Goal: Information Seeking & Learning: Learn about a topic

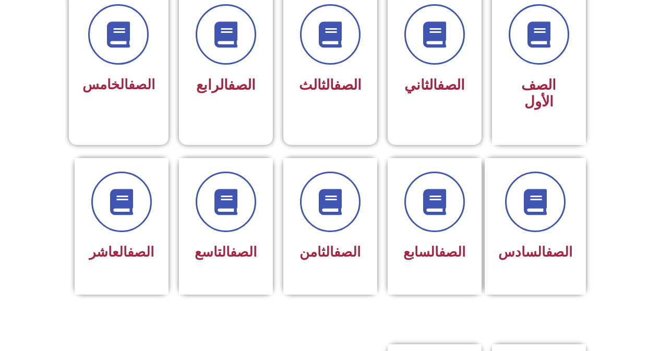
scroll to position [304, 0]
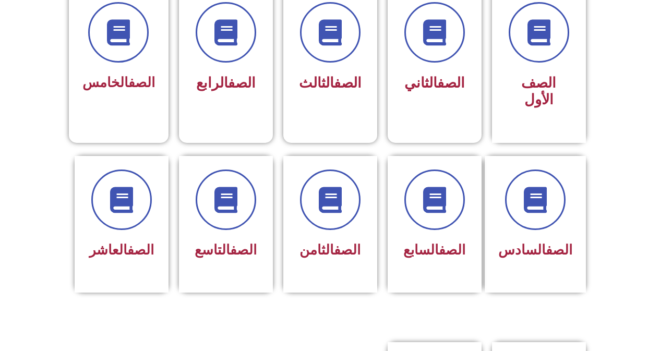
drag, startPoint x: 663, startPoint y: 57, endPoint x: 667, endPoint y: 142, distance: 85.2
click at [660, 142] on html "الصفحة الرئيسية الصف الأول الصف الثاني الصف الثالث الصف الرابع الصف الخامس الصف…" at bounding box center [330, 297] width 660 height 1203
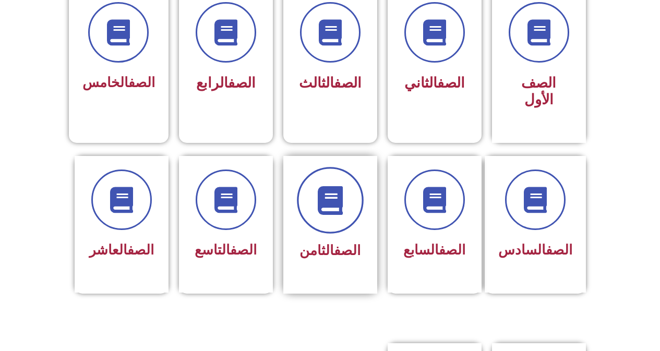
click at [344, 190] on icon at bounding box center [330, 200] width 29 height 29
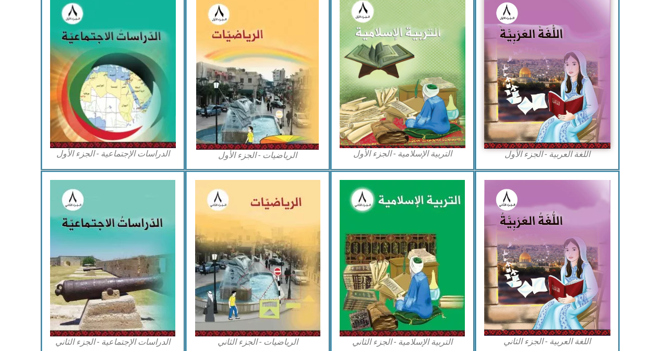
scroll to position [342, 0]
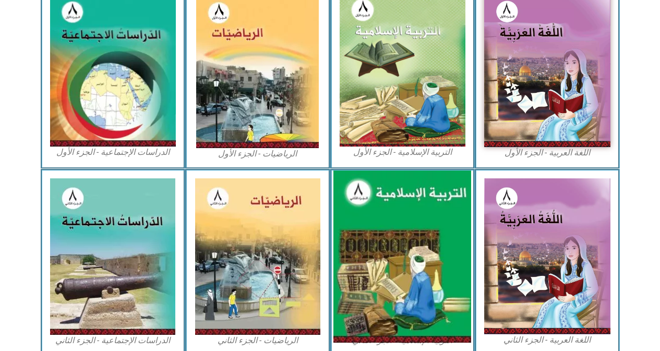
click at [381, 250] on img at bounding box center [402, 257] width 138 height 172
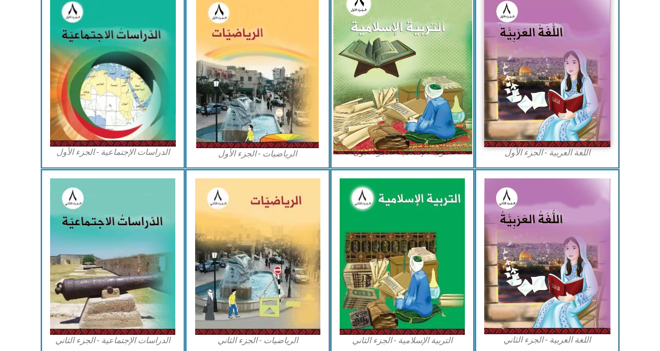
click at [405, 74] on img at bounding box center [402, 69] width 139 height 171
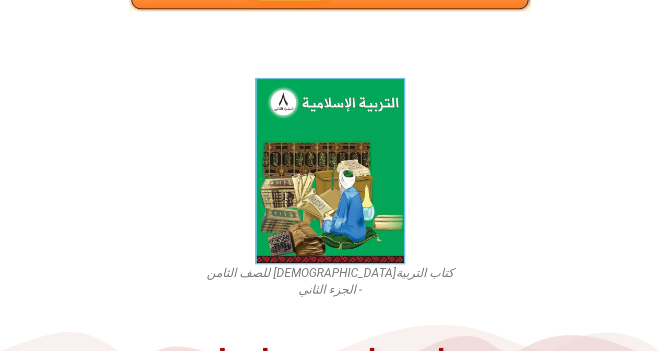
scroll to position [229, 0]
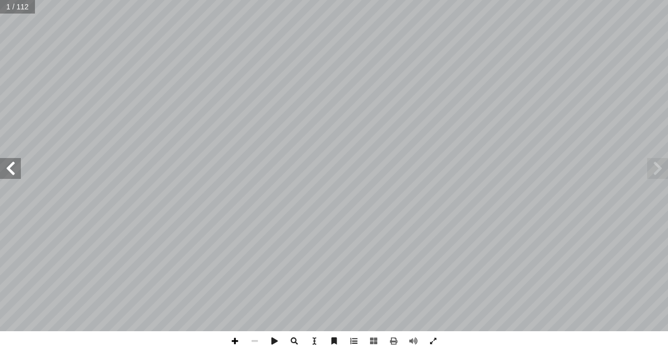
click at [236, 339] on span at bounding box center [235, 341] width 20 height 20
click at [258, 340] on span at bounding box center [255, 341] width 20 height 20
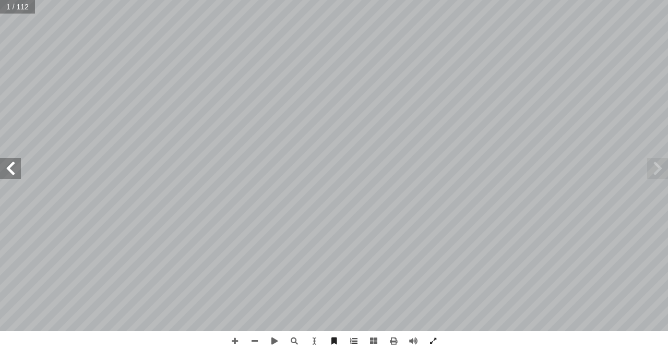
click at [651, 170] on span at bounding box center [657, 168] width 21 height 21
click at [15, 171] on span at bounding box center [10, 168] width 21 height 21
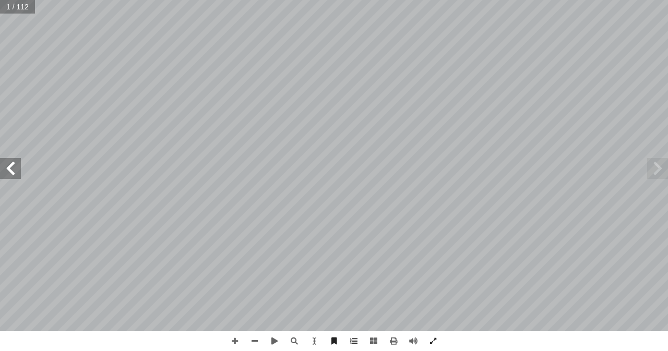
click at [15, 171] on span at bounding box center [10, 168] width 21 height 21
